Goal: Task Accomplishment & Management: Use online tool/utility

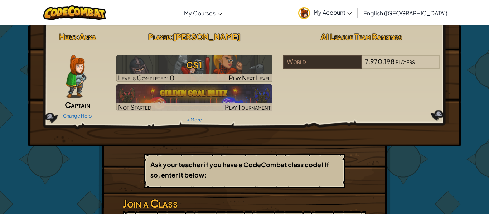
click at [75, 82] on img at bounding box center [76, 76] width 20 height 43
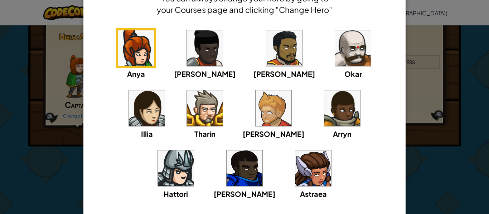
scroll to position [44, 0]
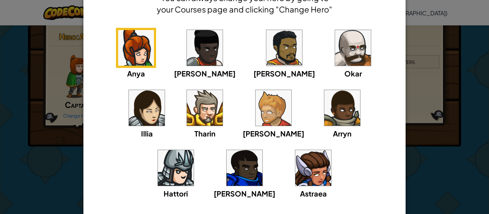
click at [462, 143] on div "× Select Your Hero You can always change your hero by going to your Courses pag…" at bounding box center [244, 107] width 489 height 214
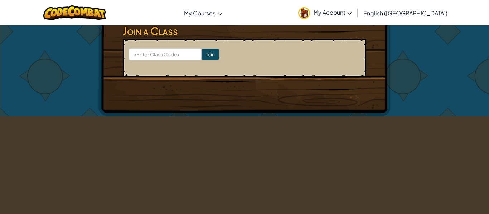
scroll to position [173, 0]
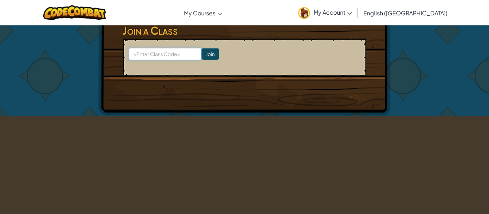
click at [171, 53] on input at bounding box center [165, 54] width 73 height 12
type input "SellShellGood"
click at [214, 53] on input "Join" at bounding box center [210, 53] width 18 height 11
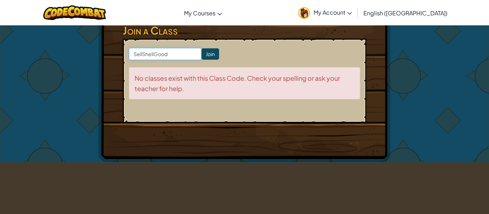
click at [153, 54] on input "SellShellGood" at bounding box center [165, 54] width 73 height 12
type input "SellShelGood"
click at [208, 52] on input "Join" at bounding box center [210, 53] width 18 height 11
click at [152, 54] on input "SellShelGood" at bounding box center [165, 54] width 73 height 12
type input "SellShelfGood"
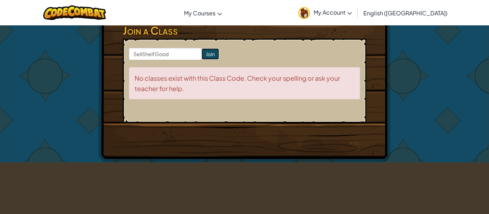
click at [214, 55] on input "Join" at bounding box center [210, 53] width 18 height 11
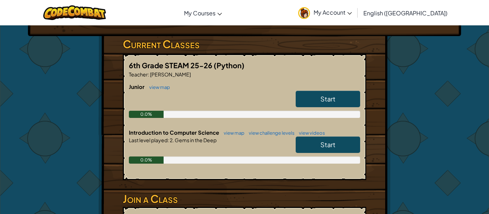
scroll to position [110, 0]
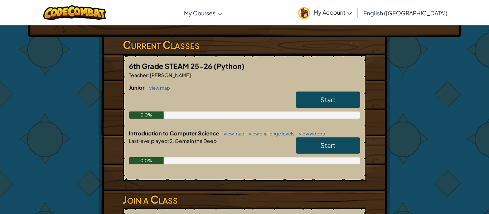
click at [318, 98] on link "Start" at bounding box center [327, 100] width 64 height 16
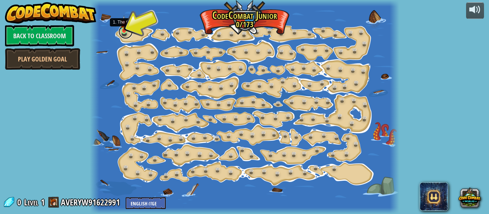
click at [123, 34] on link at bounding box center [125, 32] width 14 height 14
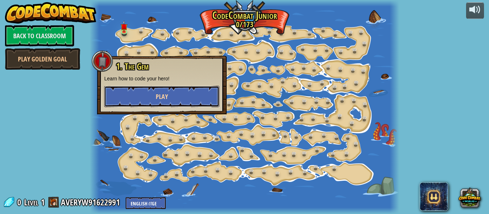
click at [143, 92] on button "Play" at bounding box center [161, 96] width 115 height 21
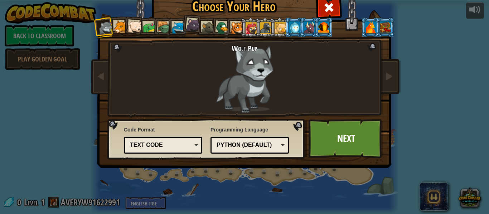
click at [165, 28] on div at bounding box center [164, 28] width 14 height 14
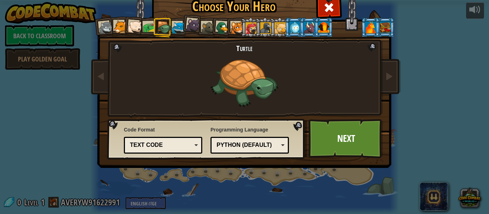
click at [174, 30] on div at bounding box center [178, 27] width 13 height 13
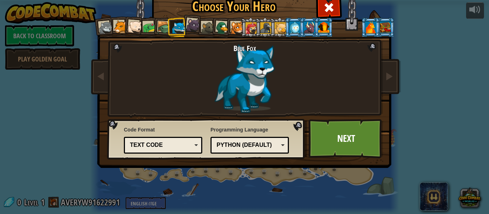
click at [151, 26] on div at bounding box center [149, 27] width 13 height 13
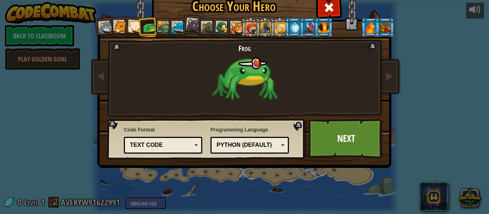
click at [166, 30] on div at bounding box center [164, 28] width 14 height 14
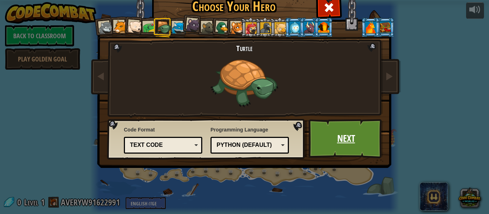
click at [332, 145] on link "Next" at bounding box center [345, 138] width 75 height 39
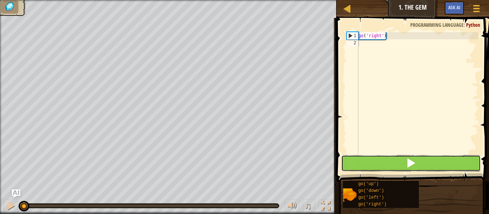
click at [411, 159] on span at bounding box center [411, 163] width 10 height 10
click at [387, 166] on button at bounding box center [411, 163] width 140 height 16
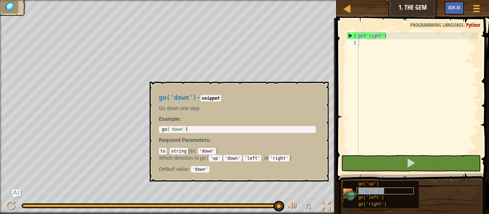
click at [372, 190] on span "go('down')" at bounding box center [371, 191] width 26 height 5
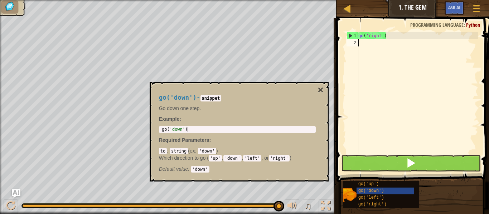
type textarea "g"
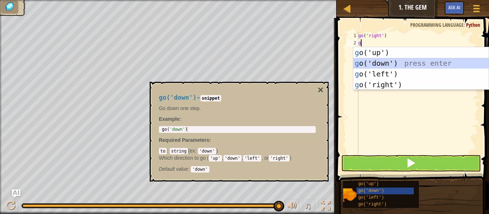
click at [386, 67] on div "g o('up') press enter g o('down') press enter g o('left') press enter g o('righ…" at bounding box center [420, 79] width 135 height 64
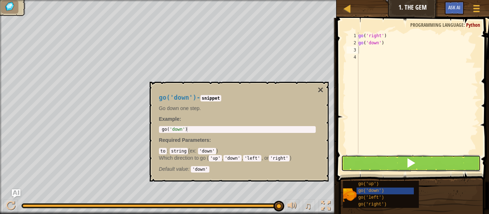
click at [360, 163] on button at bounding box center [411, 163] width 140 height 16
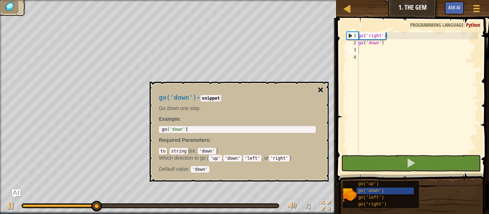
click at [321, 92] on button "×" at bounding box center [320, 90] width 6 height 10
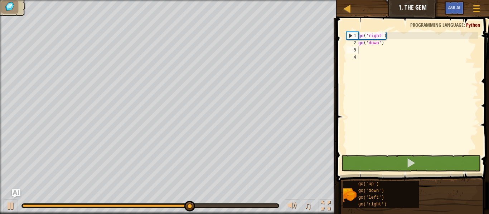
click at [350, 36] on div "1" at bounding box center [352, 35] width 11 height 7
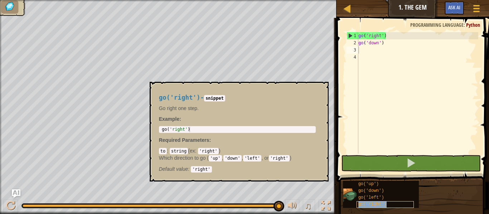
click at [363, 204] on span "go('right')" at bounding box center [372, 204] width 28 height 5
type textarea "go('right')"
click at [240, 132] on div "go ( 'right' )" at bounding box center [237, 135] width 154 height 16
click at [364, 53] on div "go ( 'right' ) go ( 'down' )" at bounding box center [417, 100] width 121 height 136
type textarea "g"
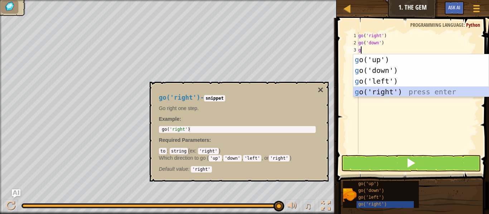
click at [366, 92] on div "g o('up') press enter g o('down') press enter g o('left') press enter g o('righ…" at bounding box center [420, 86] width 135 height 64
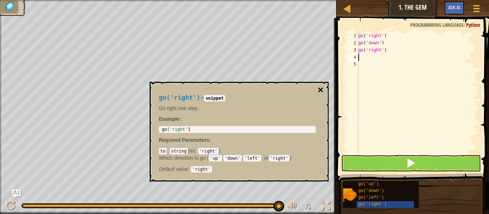
click at [319, 90] on button "×" at bounding box center [320, 90] width 6 height 10
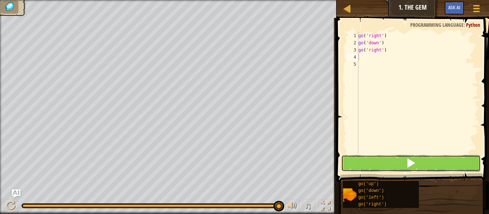
click at [365, 158] on button at bounding box center [411, 163] width 140 height 16
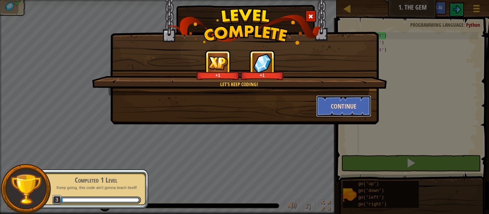
click at [349, 109] on button "Continue" at bounding box center [343, 106] width 55 height 21
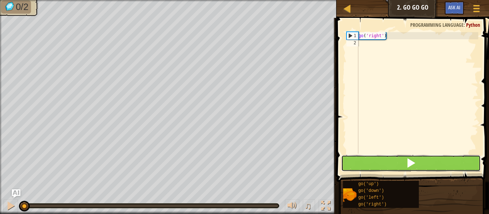
click at [373, 166] on button at bounding box center [411, 163] width 140 height 16
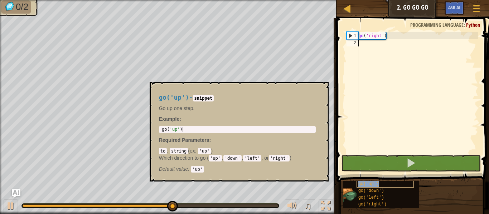
click at [361, 186] on span "go('up')" at bounding box center [368, 184] width 21 height 5
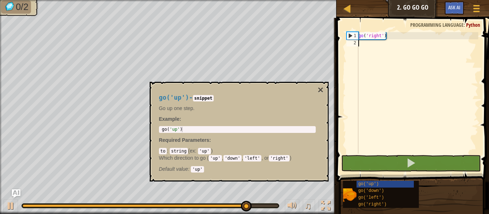
type textarea "g"
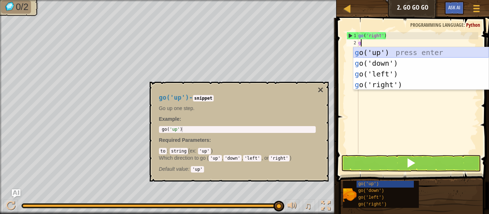
click at [367, 52] on div "g o('up') press enter g o('down') press enter g o('left') press enter g o('righ…" at bounding box center [420, 79] width 135 height 64
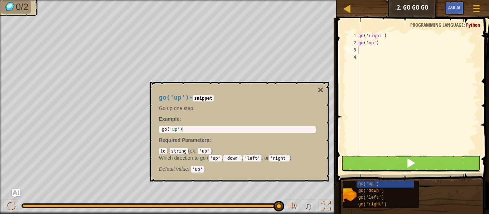
click at [370, 163] on button at bounding box center [411, 163] width 140 height 16
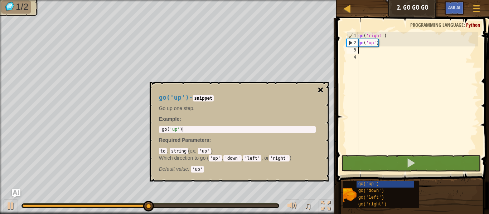
click at [321, 89] on button "×" at bounding box center [320, 90] width 6 height 10
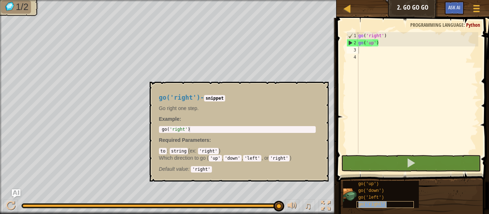
click at [375, 207] on div "go('right')" at bounding box center [384, 204] width 57 height 7
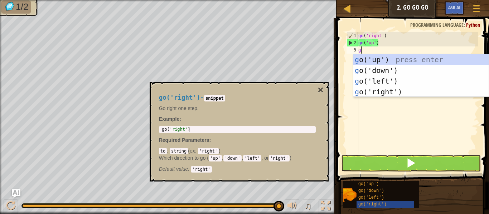
type textarea "go"
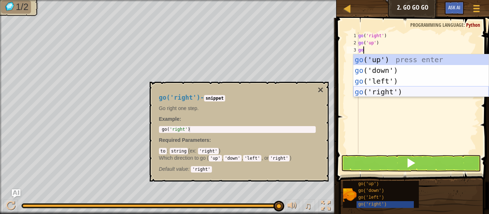
click at [386, 91] on div "go ('up') press enter go ('down') press enter go ('left') press enter go ('righ…" at bounding box center [420, 86] width 135 height 64
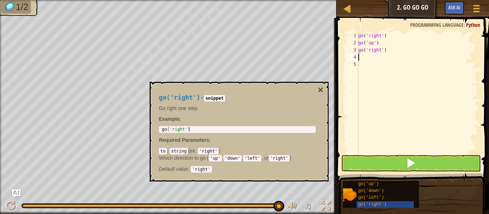
scroll to position [3, 0]
click at [321, 88] on button "×" at bounding box center [320, 90] width 6 height 10
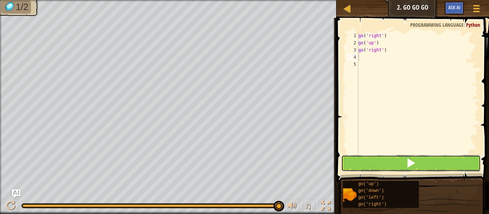
click at [372, 167] on button at bounding box center [411, 163] width 140 height 16
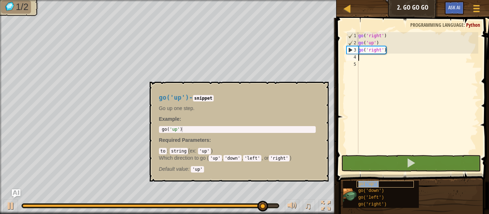
click at [378, 184] on div "go('up')" at bounding box center [384, 184] width 57 height 7
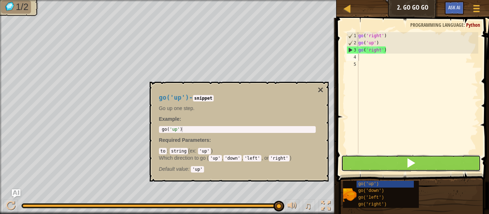
click at [391, 160] on button at bounding box center [411, 163] width 140 height 16
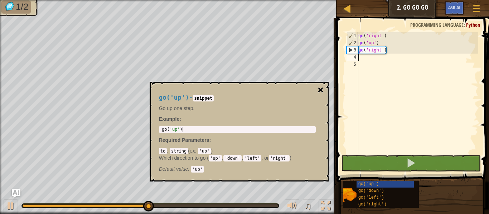
click at [320, 89] on button "×" at bounding box center [320, 90] width 6 height 10
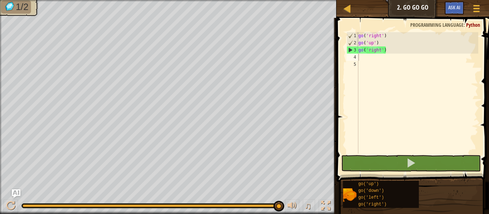
click at [363, 57] on div "go ( 'right' ) go ( 'up' ) go ( 'right' )" at bounding box center [417, 100] width 121 height 136
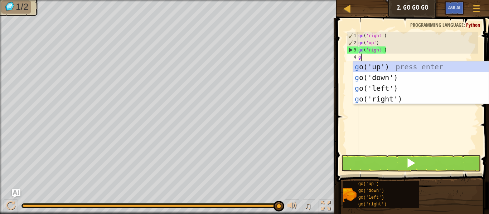
type textarea "go"
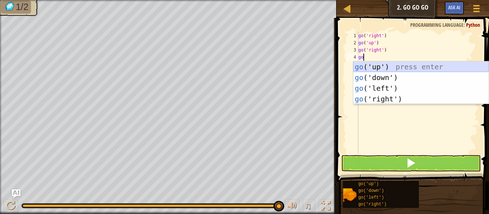
click at [383, 65] on div "go ('up') press enter go ('down') press enter go ('left') press enter go ('righ…" at bounding box center [420, 94] width 135 height 64
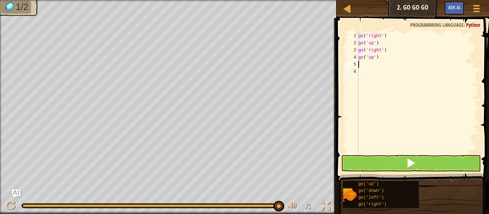
scroll to position [3, 0]
click at [386, 163] on button at bounding box center [411, 163] width 140 height 16
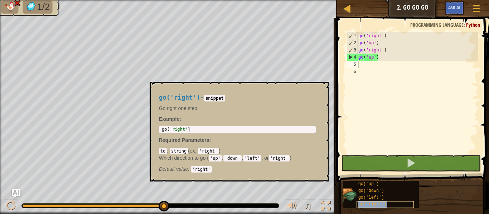
click at [382, 204] on span "go('right')" at bounding box center [372, 204] width 28 height 5
type textarea "g"
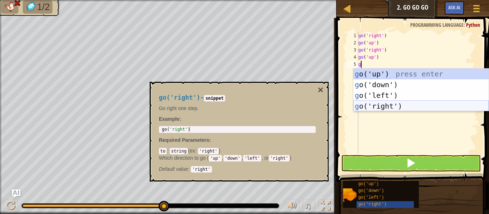
click at [385, 105] on div "g o('up') press enter g o('down') press enter g o('left') press enter g o('righ…" at bounding box center [420, 101] width 135 height 64
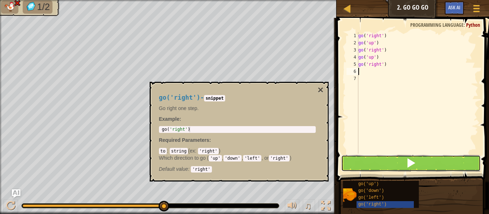
click at [394, 163] on button at bounding box center [411, 163] width 140 height 16
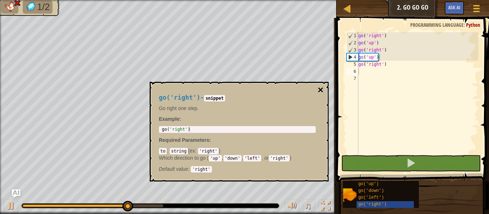
click at [322, 88] on button "×" at bounding box center [320, 90] width 6 height 10
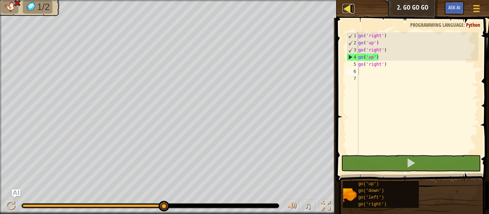
click at [345, 9] on div at bounding box center [346, 8] width 9 height 9
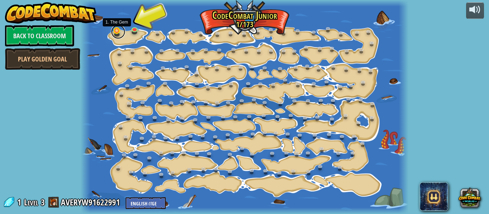
click at [120, 31] on link at bounding box center [118, 32] width 14 height 14
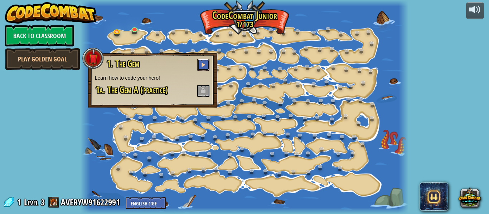
click at [202, 66] on span at bounding box center [203, 64] width 5 height 5
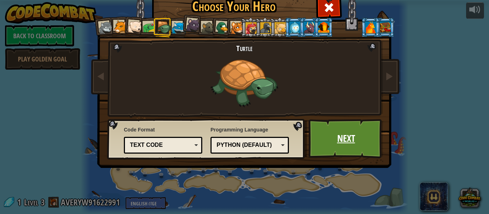
click at [336, 144] on link "Next" at bounding box center [345, 138] width 75 height 39
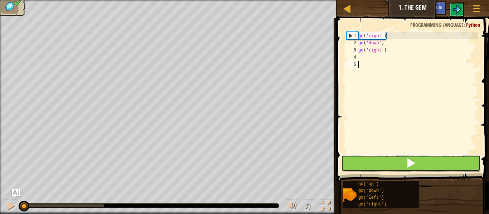
click at [394, 163] on button at bounding box center [411, 163] width 140 height 16
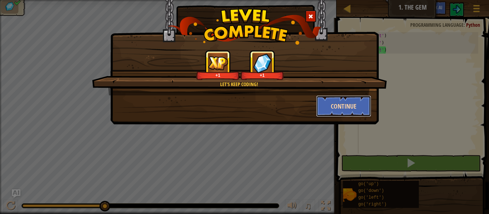
click at [358, 108] on button "Continue" at bounding box center [343, 106] width 55 height 21
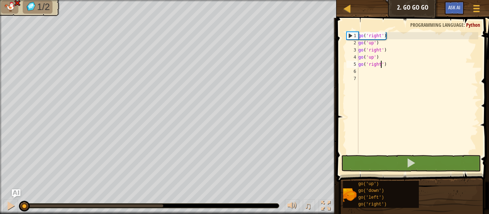
click at [382, 67] on div "go ( 'right' ) go ( 'up' ) go ( 'right' ) go ( 'up' ) go ( 'right' )" at bounding box center [417, 100] width 121 height 136
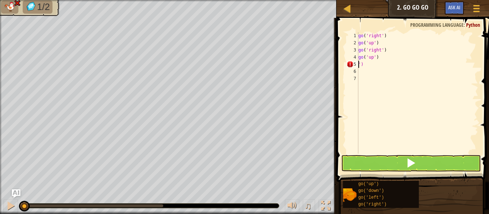
click at [370, 66] on div "go ( 'right' ) go ( 'up' ) go ( 'right' ) go ( 'up' ) ')" at bounding box center [417, 100] width 121 height 136
type textarea "'"
click at [382, 56] on div "go ( 'right' ) go ( 'up' ) go ( 'right' ) go ( 'up' )" at bounding box center [417, 100] width 121 height 136
type textarea "g"
click at [405, 53] on div "go ( 'right' ) go ( 'up' ) go ( 'right' )" at bounding box center [417, 100] width 121 height 136
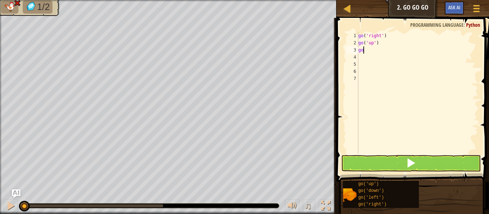
type textarea "g"
click at [392, 41] on div "go ( 'right' ) go ( 'up' )" at bounding box center [417, 100] width 121 height 136
type textarea "g"
click at [388, 170] on button at bounding box center [411, 163] width 140 height 16
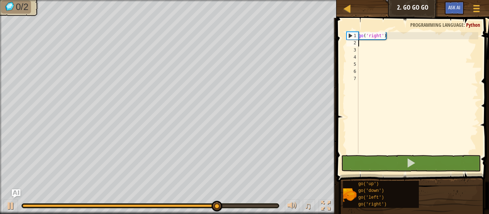
type textarea "g"
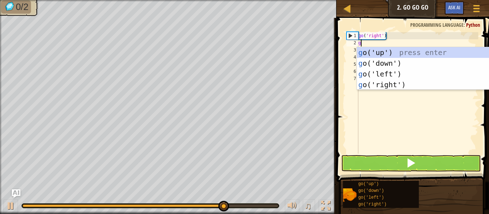
scroll to position [3, 0]
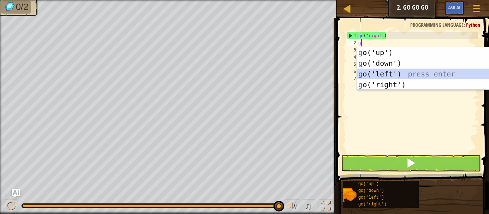
click at [380, 72] on div "g o('up') press enter g o('down') press enter g o('left') press enter g o('righ…" at bounding box center [424, 79] width 135 height 64
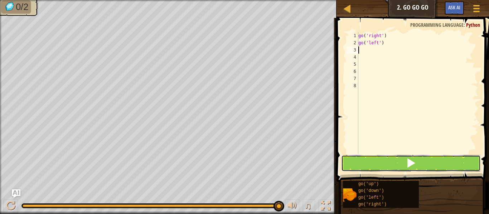
click at [386, 163] on button at bounding box center [411, 163] width 140 height 16
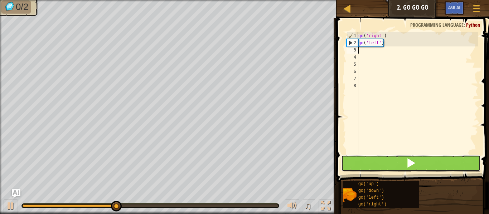
click at [409, 157] on button at bounding box center [411, 163] width 140 height 16
click at [410, 159] on span at bounding box center [411, 163] width 10 height 10
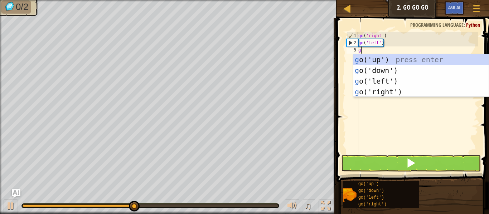
type textarea "go"
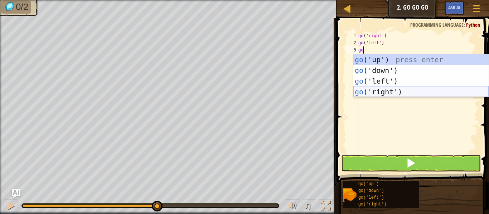
click at [377, 92] on div "go ('up') press enter go ('down') press enter go ('left') press enter go ('righ…" at bounding box center [420, 86] width 135 height 64
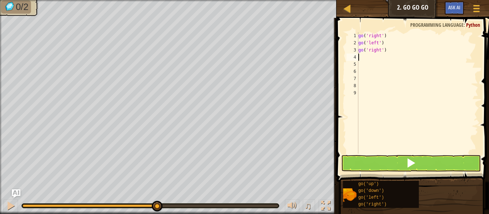
scroll to position [3, 0]
click at [402, 158] on button at bounding box center [411, 163] width 140 height 16
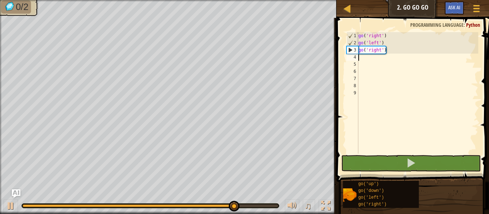
click at [384, 42] on div "go ( 'right' ) go ( 'left' ) go ( 'right' )" at bounding box center [417, 100] width 121 height 136
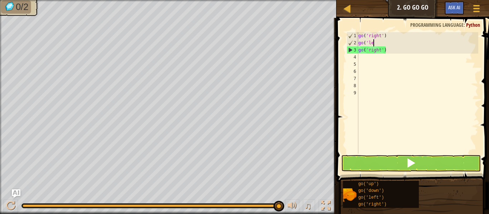
type textarea "g"
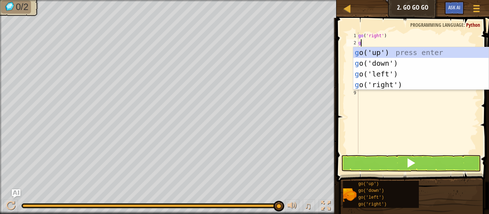
type textarea "go"
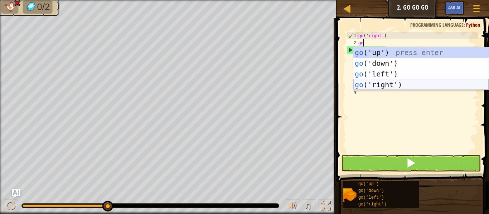
click at [387, 84] on div "go ('up') press enter go ('down') press enter go ('left') press enter go ('righ…" at bounding box center [420, 79] width 135 height 64
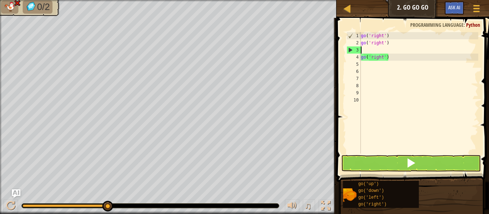
scroll to position [3, 0]
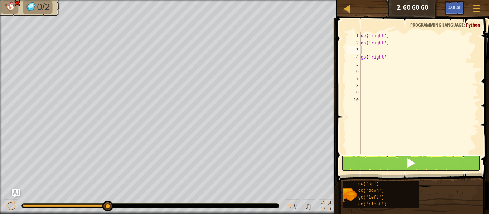
click at [388, 161] on button at bounding box center [411, 163] width 140 height 16
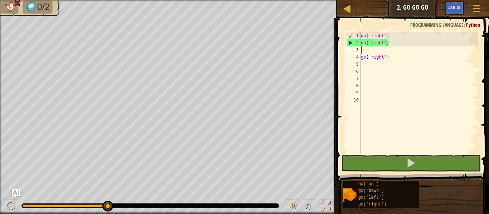
click at [395, 44] on div "go ( 'right' ) go ( 'right' ) go ( 'right' )" at bounding box center [418, 100] width 119 height 136
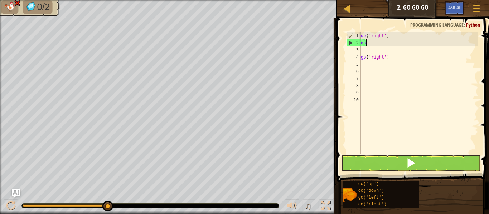
type textarea "g"
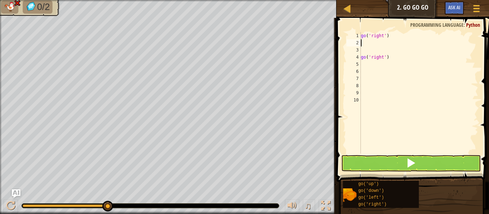
type textarea "g"
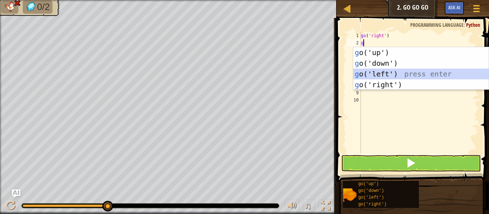
click at [390, 73] on div "g o('up') press enter g o('down') press enter g o('left') press enter g o('righ…" at bounding box center [420, 79] width 135 height 64
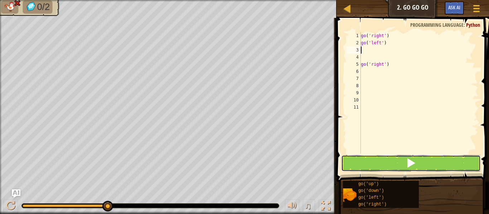
click at [406, 170] on button at bounding box center [411, 163] width 140 height 16
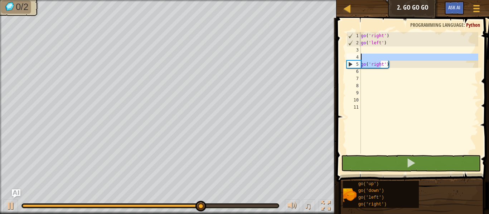
drag, startPoint x: 381, startPoint y: 65, endPoint x: 377, endPoint y: 54, distance: 11.1
click at [377, 54] on div "go ( 'right' ) go ( 'left' ) go ( 'right' )" at bounding box center [418, 100] width 119 height 136
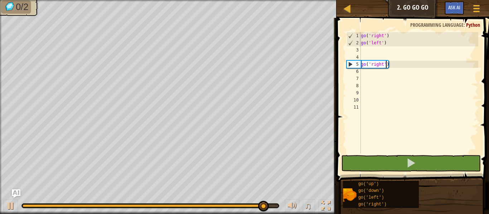
click at [386, 63] on div "go ( 'right' ) go ( 'left' ) go ( 'right' )" at bounding box center [418, 100] width 119 height 136
click at [390, 66] on div "go ( 'right' ) go ( 'left' ) go ( 'right' )" at bounding box center [418, 100] width 119 height 136
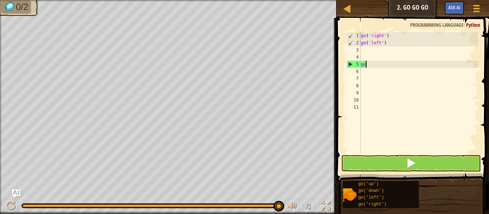
type textarea "g"
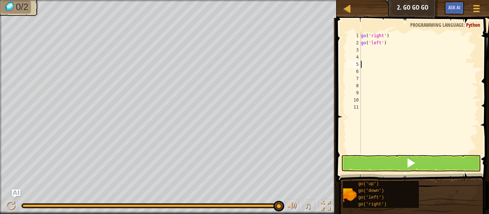
click at [370, 53] on div "go ( 'right' ) go ( 'left' )" at bounding box center [418, 100] width 119 height 136
type textarea "g"
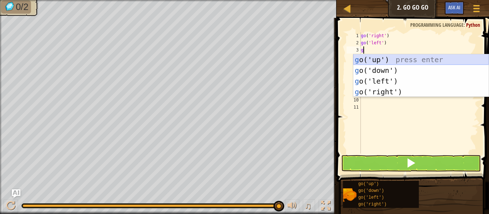
click at [385, 59] on div "g o('up') press enter g o('down') press enter g o('left') press enter g o('righ…" at bounding box center [420, 86] width 135 height 64
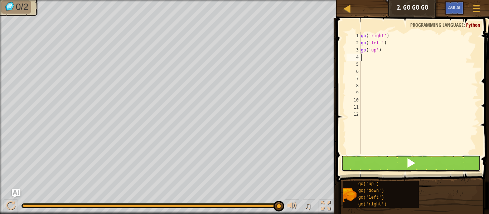
click at [397, 158] on button at bounding box center [411, 163] width 140 height 16
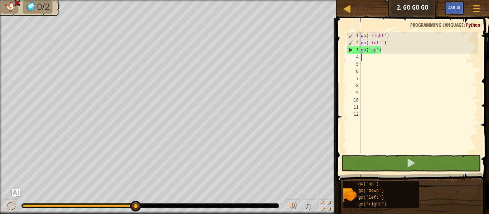
click at [386, 44] on div "go ( 'right' ) go ( 'left' ) go ( 'up' )" at bounding box center [418, 100] width 119 height 136
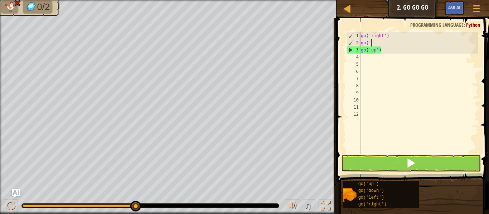
type textarea "g"
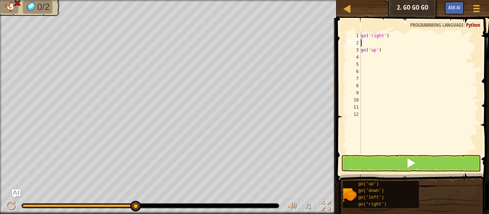
click at [387, 54] on div "go ( 'right' ) go ( 'up' )" at bounding box center [418, 100] width 119 height 136
click at [385, 50] on div "go ( 'right' ) go ( 'up' )" at bounding box center [418, 100] width 119 height 136
type textarea "g"
click at [364, 41] on div "go ( 'right' )" at bounding box center [418, 100] width 119 height 136
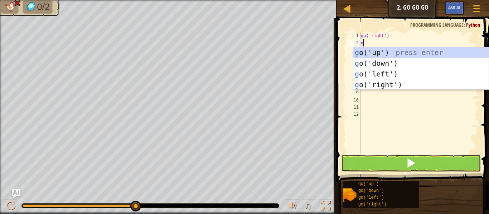
type textarea "go"
click at [391, 50] on div "go ('up') press enter go ('down') press enter go ('left') press enter go ('righ…" at bounding box center [420, 79] width 135 height 64
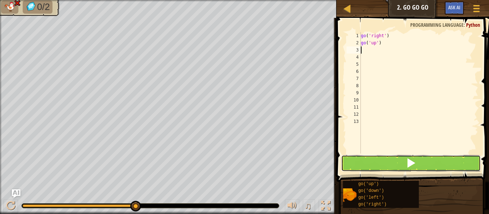
click at [398, 167] on button at bounding box center [411, 163] width 140 height 16
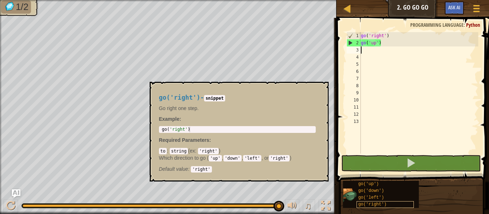
click at [396, 208] on div "go('right')" at bounding box center [384, 204] width 57 height 7
type textarea "g"
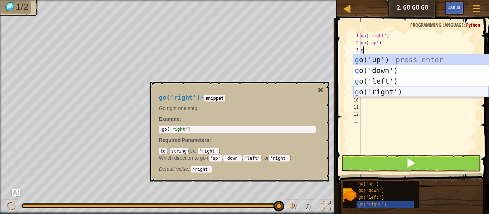
click at [387, 89] on div "g o('up') press enter g o('down') press enter g o('left') press enter g o('righ…" at bounding box center [420, 86] width 135 height 64
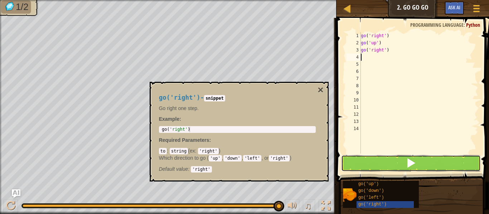
click at [413, 165] on span at bounding box center [411, 163] width 10 height 10
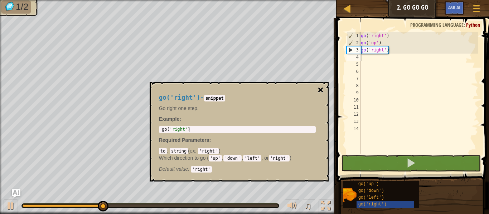
click at [321, 89] on button "×" at bounding box center [320, 90] width 6 height 10
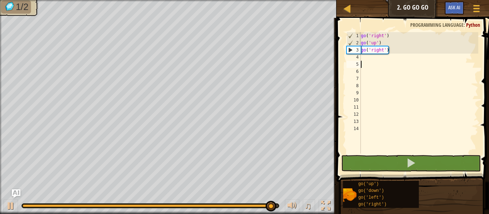
click at [367, 61] on div "go ( 'right' ) go ( 'up' ) go ( 'right' )" at bounding box center [418, 100] width 119 height 136
click at [365, 58] on div "go ( 'right' ) go ( 'up' ) go ( 'right' )" at bounding box center [418, 100] width 119 height 136
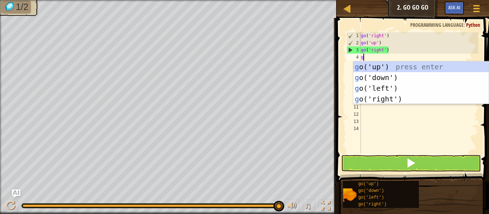
type textarea "go"
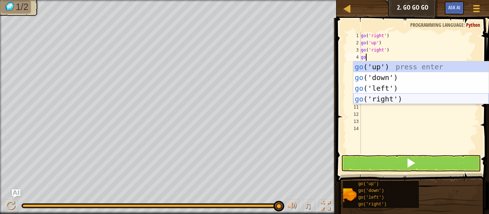
click at [373, 97] on div "go ('up') press enter go ('down') press enter go ('left') press enter go ('righ…" at bounding box center [420, 94] width 135 height 64
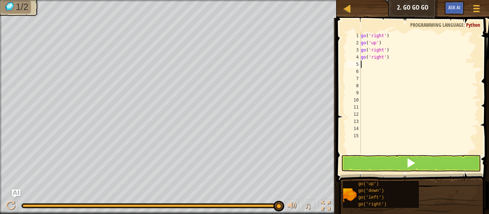
scroll to position [3, 0]
click at [371, 160] on button at bounding box center [411, 163] width 140 height 16
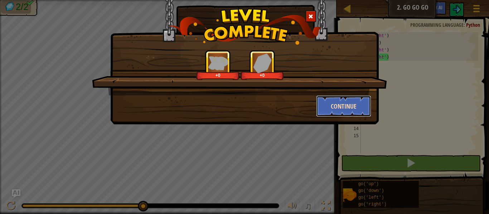
click at [355, 107] on button "Continue" at bounding box center [343, 106] width 55 height 21
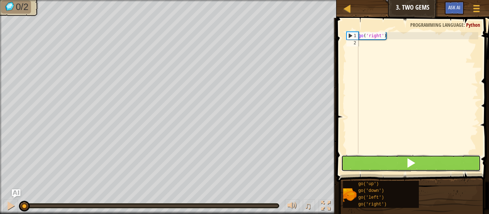
click at [369, 168] on button at bounding box center [411, 163] width 140 height 16
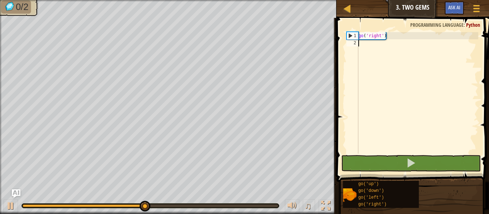
type textarea "g"
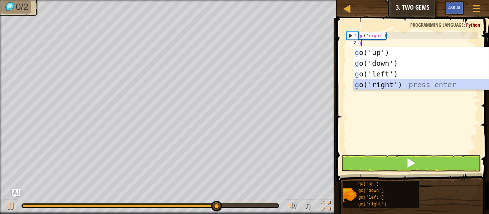
click at [380, 84] on div "g o('up') press enter g o('down') press enter g o('left') press enter g o('righ…" at bounding box center [420, 79] width 135 height 64
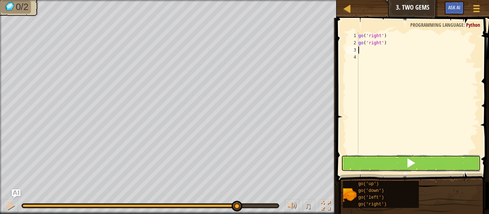
click at [384, 161] on button at bounding box center [411, 163] width 140 height 16
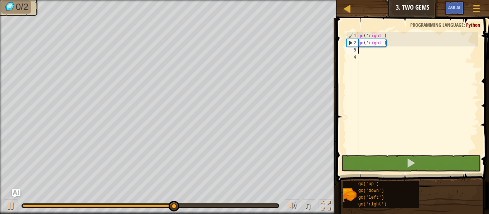
type textarea "g"
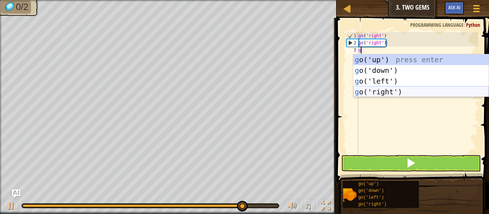
click at [363, 92] on div "g o('up') press enter g o('down') press enter g o('left') press enter g o('righ…" at bounding box center [420, 86] width 135 height 64
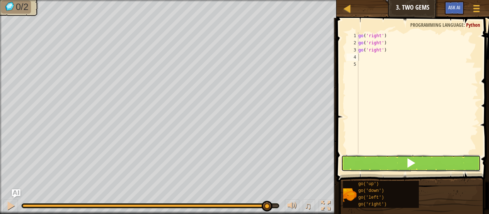
click at [390, 165] on button at bounding box center [411, 163] width 140 height 16
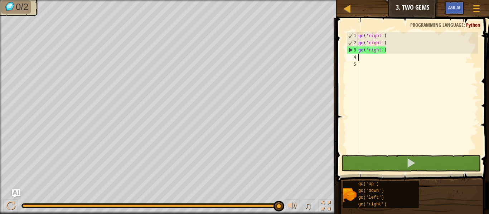
type textarea "g"
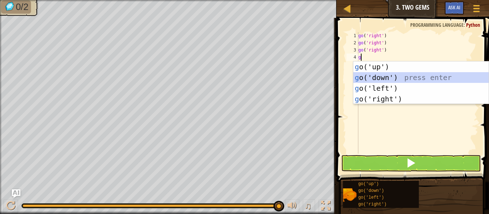
click at [392, 75] on div "g o('up') press enter g o('down') press enter g o('left') press enter g o('righ…" at bounding box center [420, 94] width 135 height 64
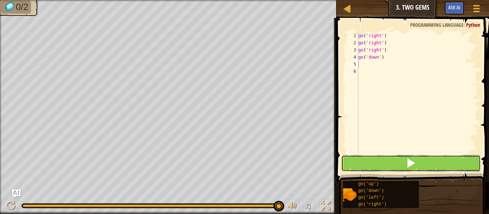
click at [390, 156] on button at bounding box center [411, 163] width 140 height 16
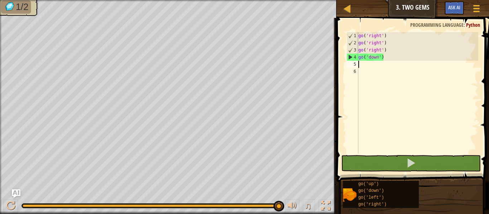
type textarea "g"
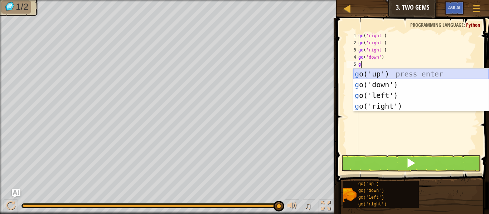
click at [388, 73] on div "g o('up') press enter g o('down') press enter g o('left') press enter g o('righ…" at bounding box center [420, 101] width 135 height 64
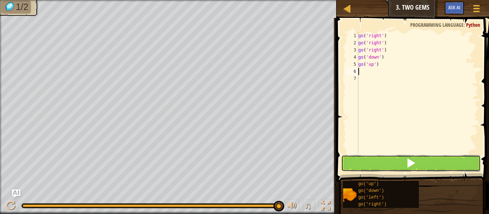
click at [404, 166] on button at bounding box center [411, 163] width 140 height 16
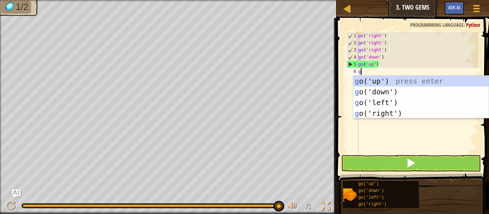
type textarea "go"
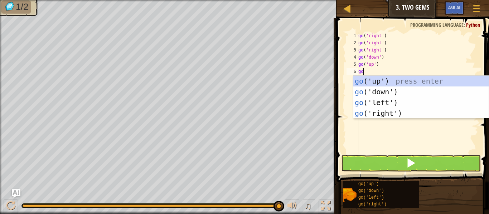
scroll to position [3, 0]
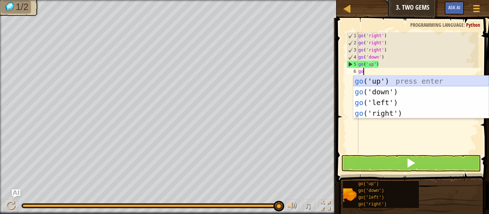
click at [395, 82] on div "go ('up') press enter go ('down') press enter go ('left') press enter go ('righ…" at bounding box center [420, 108] width 135 height 64
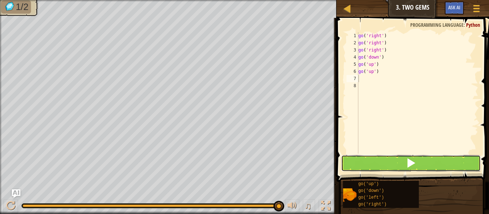
click at [395, 164] on button at bounding box center [411, 163] width 140 height 16
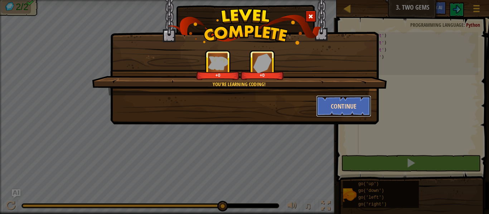
click at [354, 106] on button "Continue" at bounding box center [343, 106] width 55 height 21
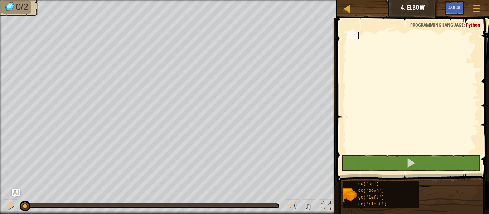
type textarea "g"
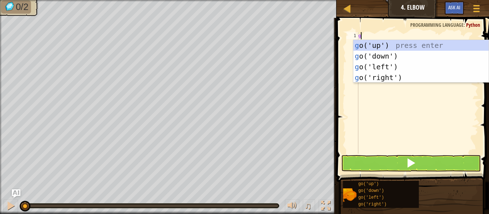
scroll to position [3, 0]
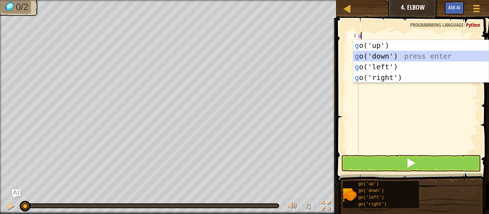
click at [391, 54] on div "g o('up') press enter g o('down') press enter g o('left') press enter g o('righ…" at bounding box center [420, 72] width 135 height 64
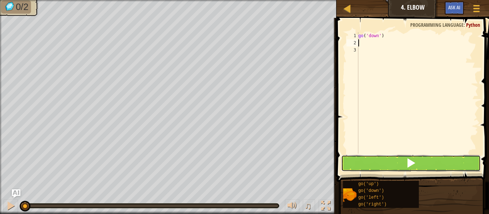
click at [388, 159] on button at bounding box center [411, 163] width 140 height 16
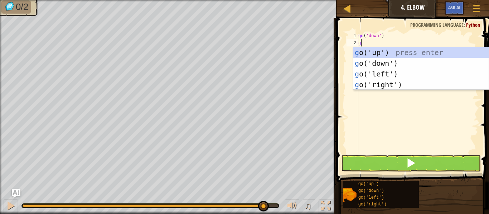
type textarea "go"
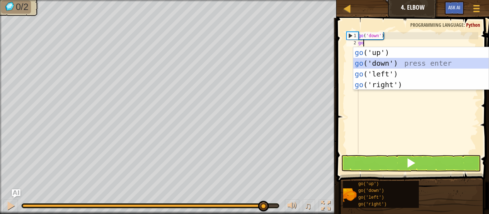
click at [385, 59] on div "go ('up') press enter go ('down') press enter go ('left') press enter go ('righ…" at bounding box center [420, 79] width 135 height 64
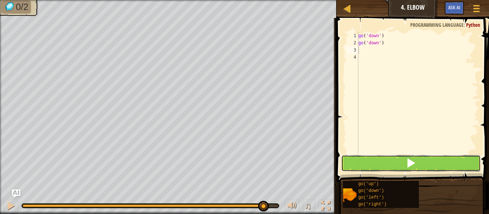
click at [375, 166] on button at bounding box center [411, 163] width 140 height 16
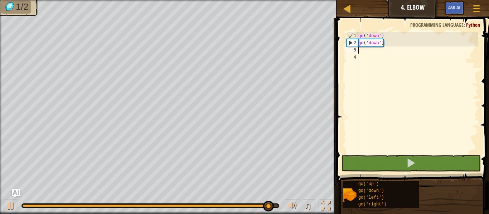
click at [363, 49] on div "go ( 'down' ) go ( 'down' )" at bounding box center [417, 100] width 121 height 136
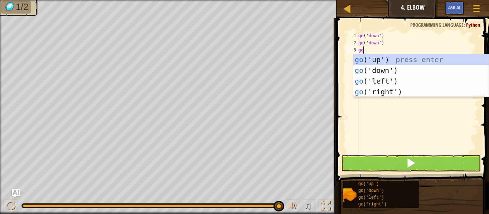
type textarea "gol"
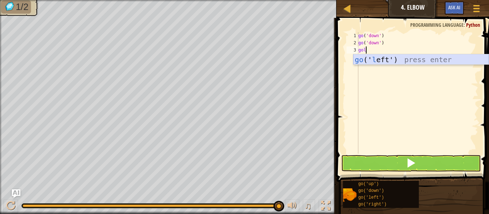
click at [371, 55] on div "go (' l eft') press enter" at bounding box center [420, 70] width 135 height 32
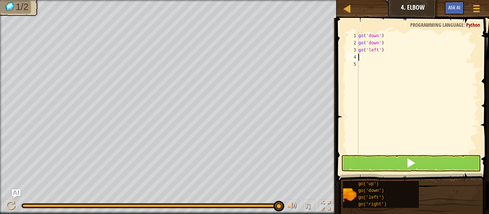
scroll to position [3, 0]
click at [375, 163] on button at bounding box center [411, 163] width 140 height 16
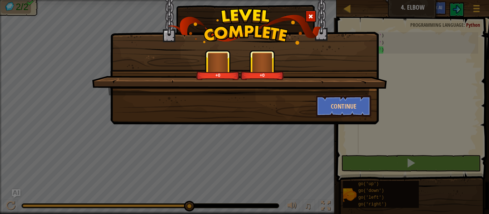
click at [358, 118] on div "+0 +0 Continue" at bounding box center [244, 53] width 268 height 142
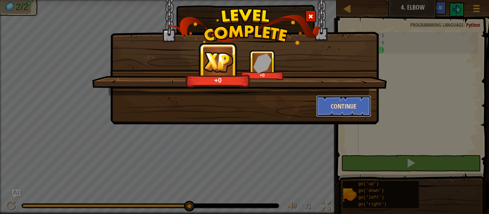
click at [364, 111] on button "Continue" at bounding box center [343, 106] width 55 height 21
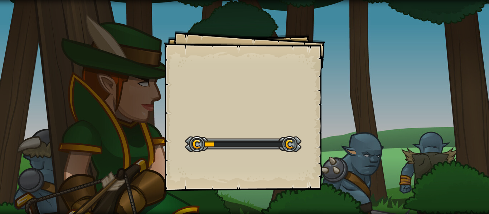
click at [289, 132] on div "Start Level" at bounding box center [243, 143] width 116 height 29
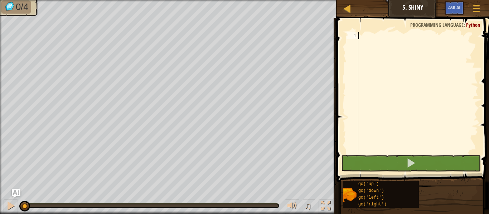
scroll to position [3, 0]
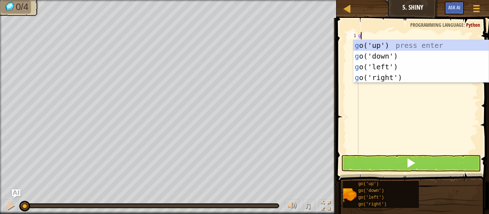
type textarea "go"
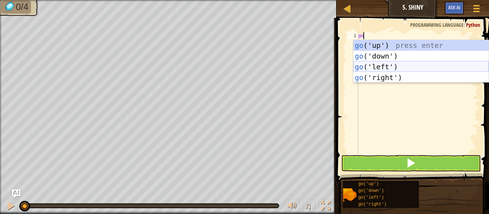
click at [390, 69] on div "go ('up') press enter go ('down') press enter go ('left') press enter go ('righ…" at bounding box center [420, 72] width 135 height 64
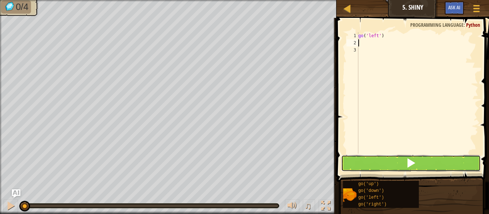
click at [385, 162] on button at bounding box center [411, 163] width 140 height 16
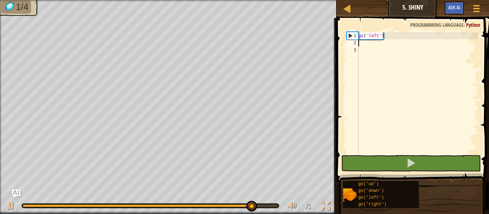
type textarea "g"
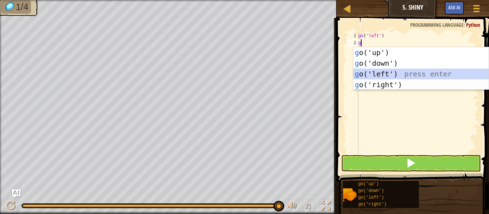
click at [378, 74] on div "g o('up') press enter g o('down') press enter g o('left') press enter g o('righ…" at bounding box center [420, 79] width 135 height 64
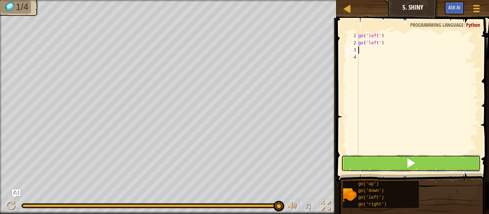
click at [398, 157] on button at bounding box center [411, 163] width 140 height 16
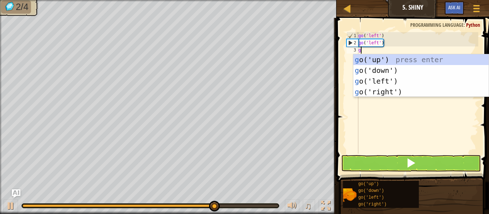
type textarea "go"
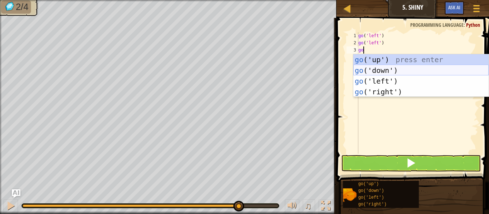
click at [380, 71] on div "go ('up') press enter go ('down') press enter go ('left') press enter go ('righ…" at bounding box center [420, 86] width 135 height 64
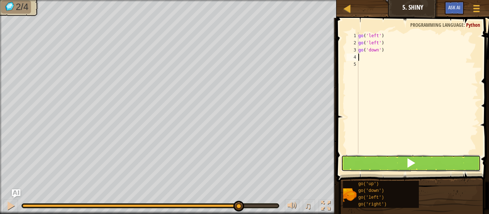
click at [382, 167] on button at bounding box center [411, 163] width 140 height 16
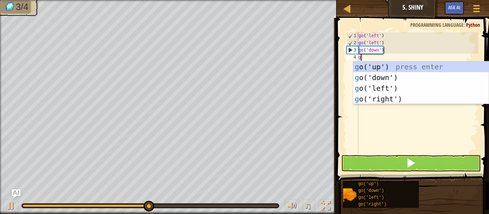
type textarea "go"
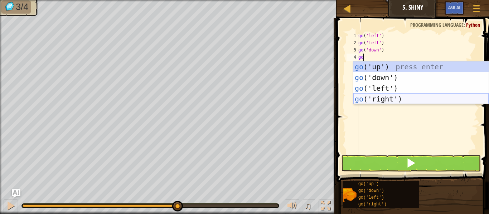
click at [382, 100] on div "go ('up') press enter go ('down') press enter go ('left') press enter go ('righ…" at bounding box center [420, 94] width 135 height 64
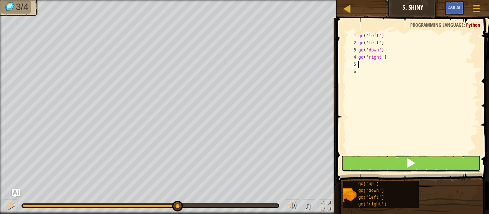
click at [397, 160] on button at bounding box center [411, 163] width 140 height 16
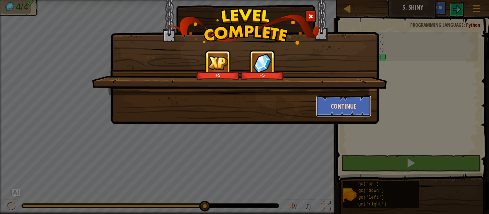
click at [364, 114] on button "Continue" at bounding box center [343, 106] width 55 height 21
